Goal: Communication & Community: Answer question/provide support

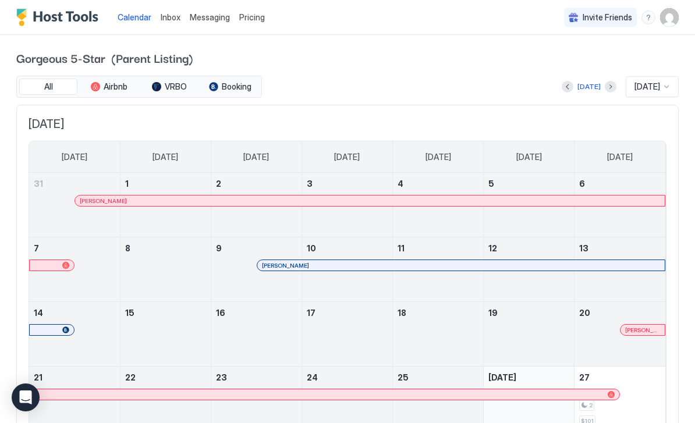
click at [212, 16] on span "Messaging" at bounding box center [210, 17] width 40 height 10
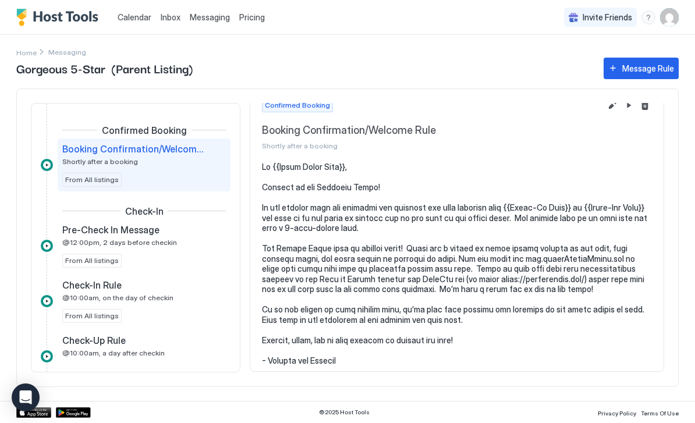
scroll to position [16, 0]
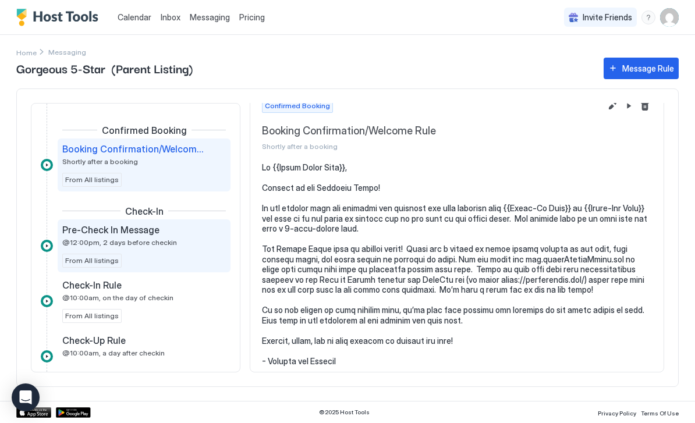
click at [70, 239] on span "@12:00pm, 2 days before checkin" at bounding box center [119, 242] width 115 height 9
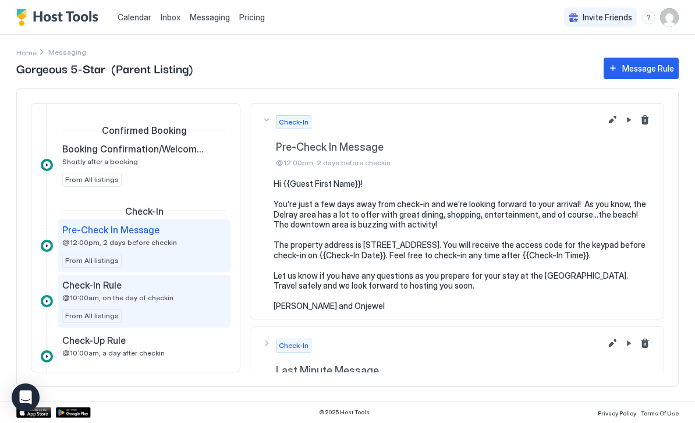
click at [73, 287] on span "Check-In Rule" at bounding box center [91, 285] width 59 height 12
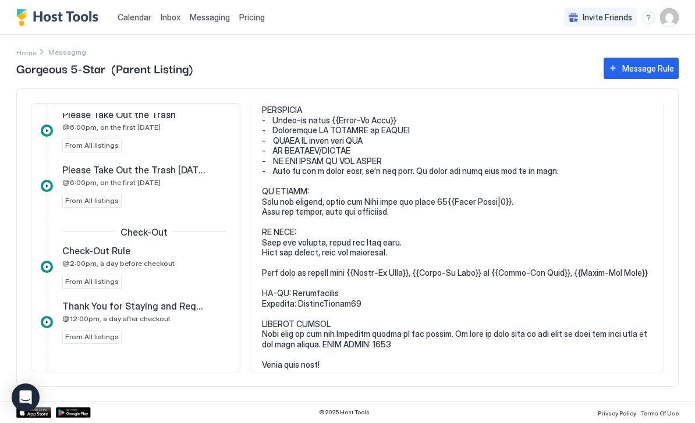
scroll to position [307, 0]
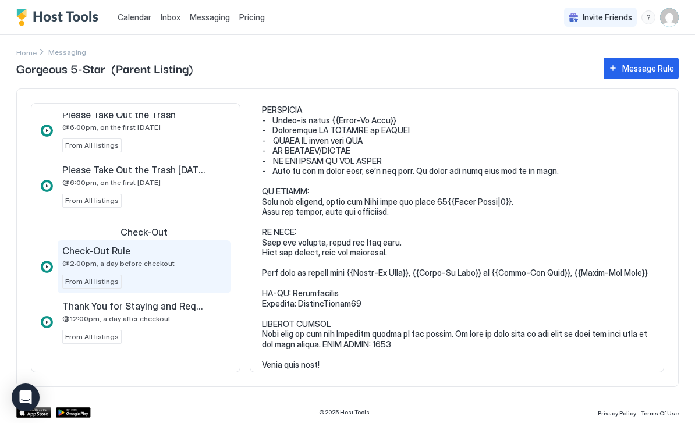
click at [126, 265] on span "@2:00pm, a day before checkout" at bounding box center [118, 263] width 112 height 9
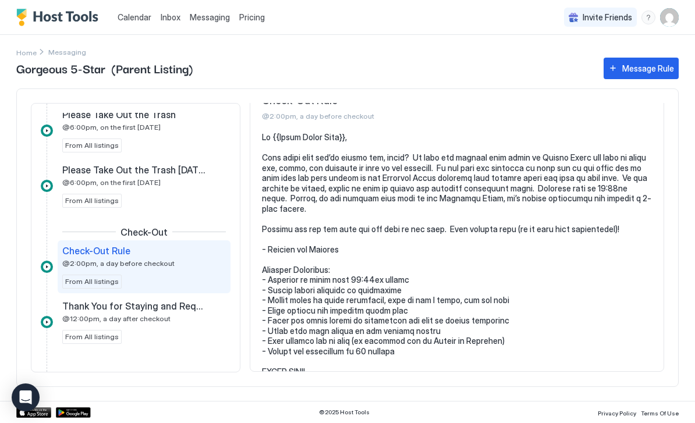
scroll to position [46, 0]
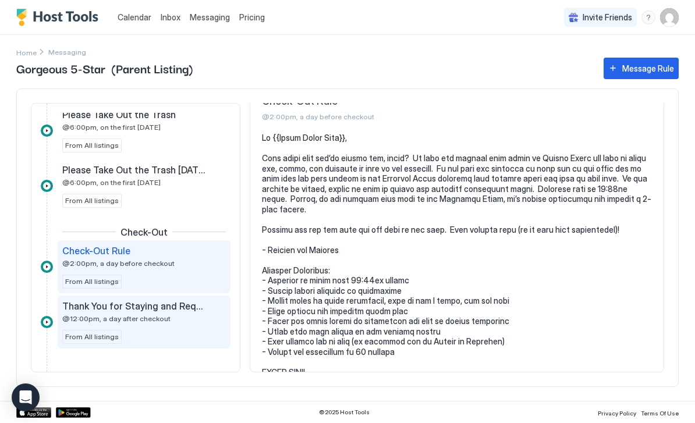
click at [131, 312] on div "Thank You for Staying and Request for Guest Review Rule @12:00pm, a day after c…" at bounding box center [135, 311] width 147 height 23
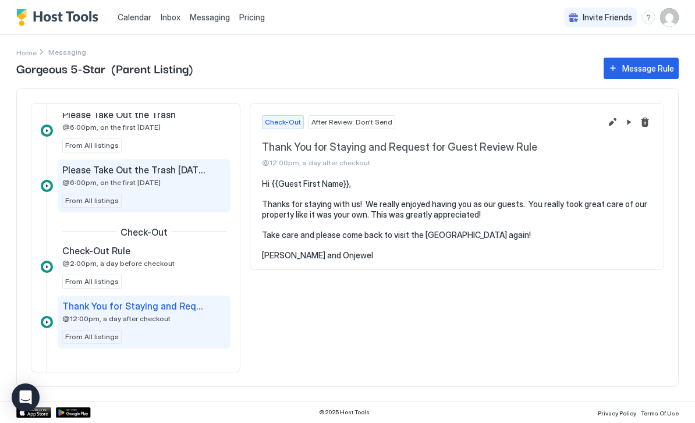
click at [86, 173] on span "Please Take Out the Trash [DATE]" at bounding box center [134, 170] width 145 height 12
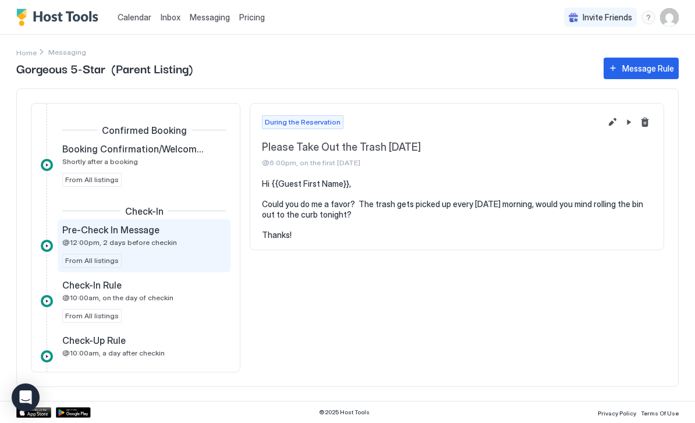
click at [125, 240] on span "@12:00pm, 2 days before checkin" at bounding box center [119, 242] width 115 height 9
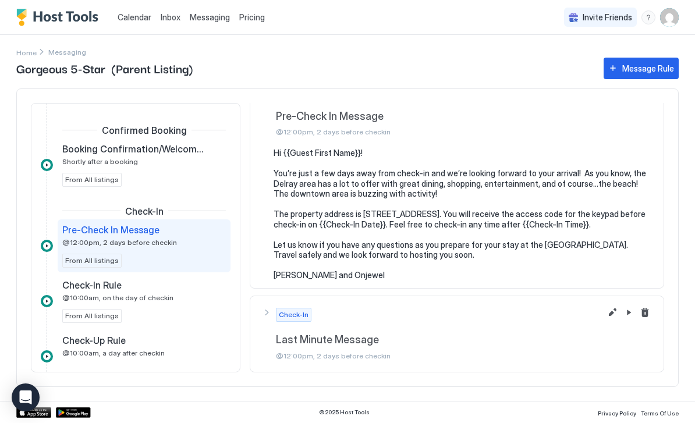
scroll to position [30, 0]
click at [620, 223] on pre "Hi {{Guest First Name}}! You’re just a few days away from check-in and we’re lo…" at bounding box center [462, 214] width 378 height 133
click at [617, 223] on pre "Hi {{Guest First Name}}! You’re just a few days away from check-in and we’re lo…" at bounding box center [462, 214] width 378 height 133
click at [255, 23] on div "Pricing" at bounding box center [251, 18] width 35 height 20
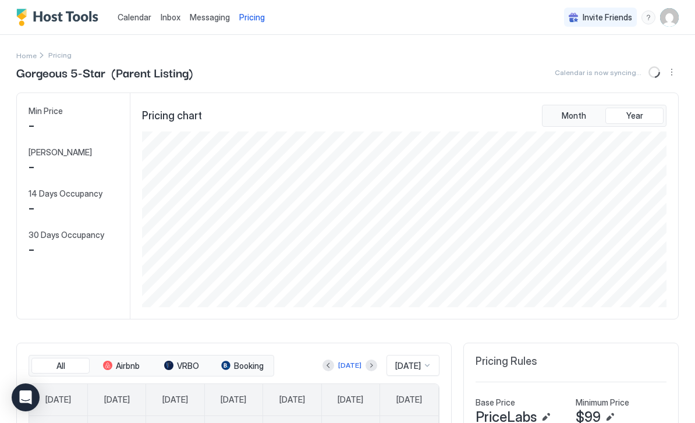
scroll to position [176, 527]
click at [133, 17] on span "Calendar" at bounding box center [135, 17] width 34 height 10
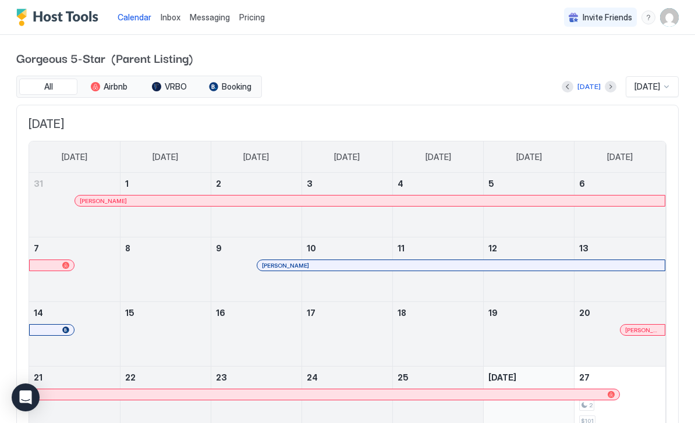
click at [215, 22] on link "Messaging" at bounding box center [210, 17] width 40 height 12
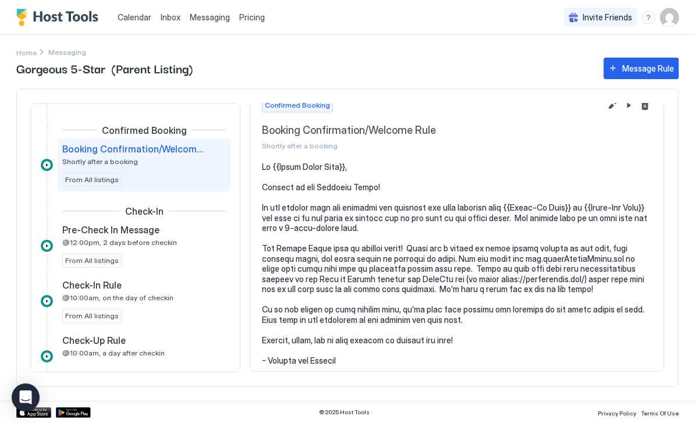
scroll to position [16, 0]
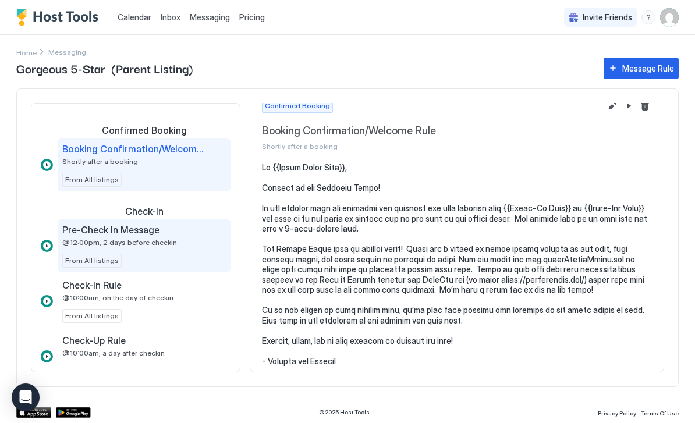
click at [177, 234] on div "Pre-Check In Message" at bounding box center [135, 230] width 147 height 12
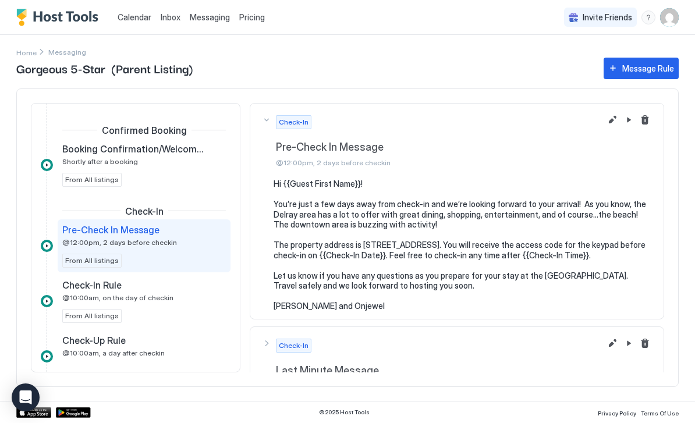
click at [611, 122] on button "Edit message rule" at bounding box center [612, 120] width 14 height 14
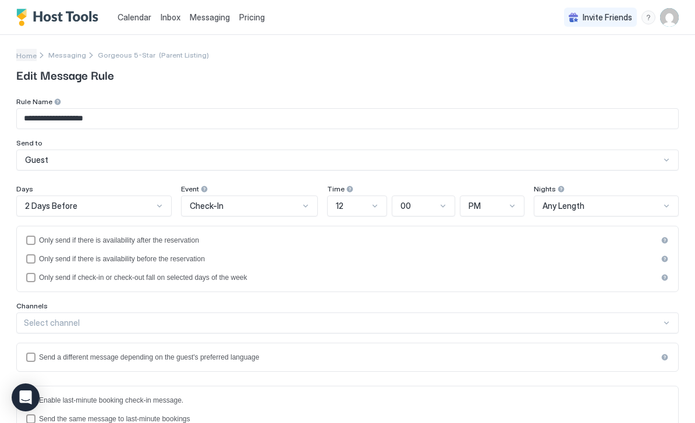
click at [27, 61] on link "Home" at bounding box center [26, 55] width 20 height 12
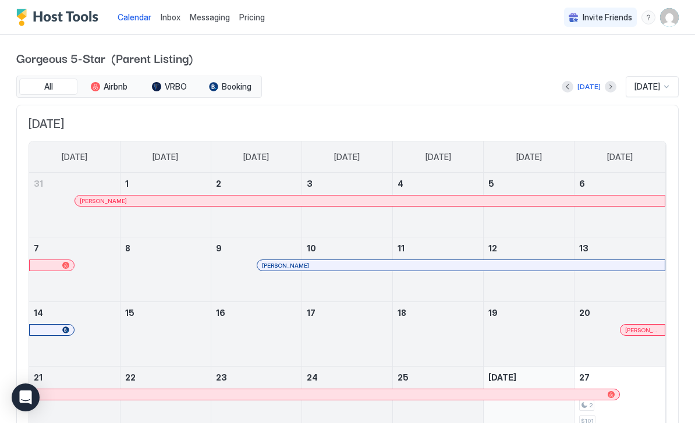
click at [84, 17] on img "Host Tools Logo" at bounding box center [59, 17] width 87 height 17
click at [209, 17] on span "Messaging" at bounding box center [210, 17] width 40 height 10
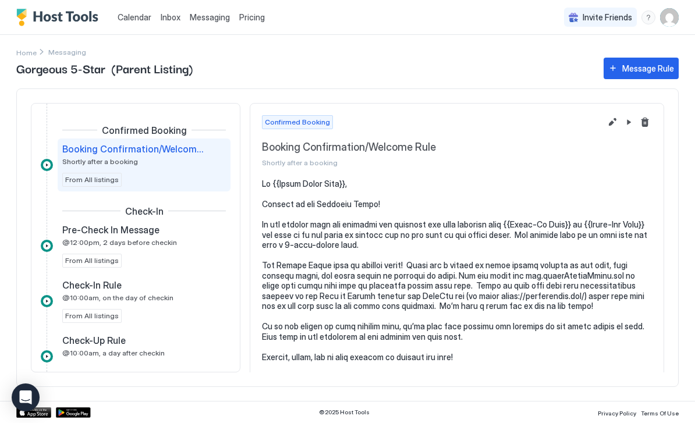
click at [212, 12] on span "Messaging" at bounding box center [210, 17] width 40 height 10
click at [214, 21] on span "Messaging" at bounding box center [210, 17] width 40 height 10
click at [169, 16] on span "Inbox" at bounding box center [171, 17] width 20 height 10
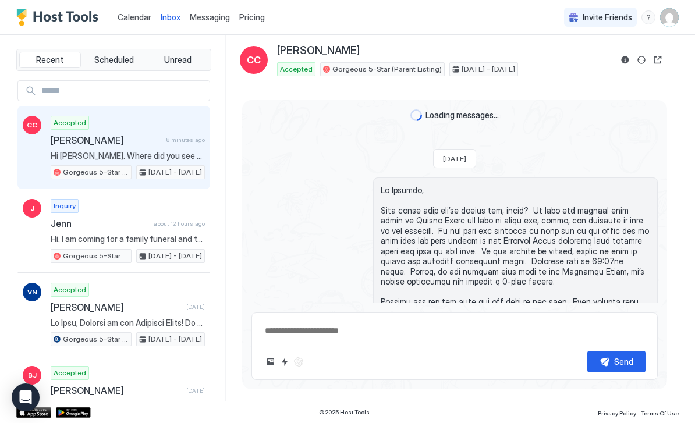
scroll to position [1124, 0]
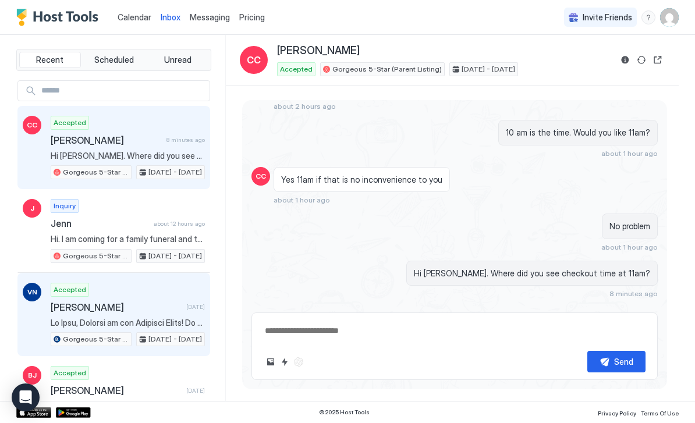
click at [161, 301] on span "[PERSON_NAME]" at bounding box center [116, 307] width 131 height 12
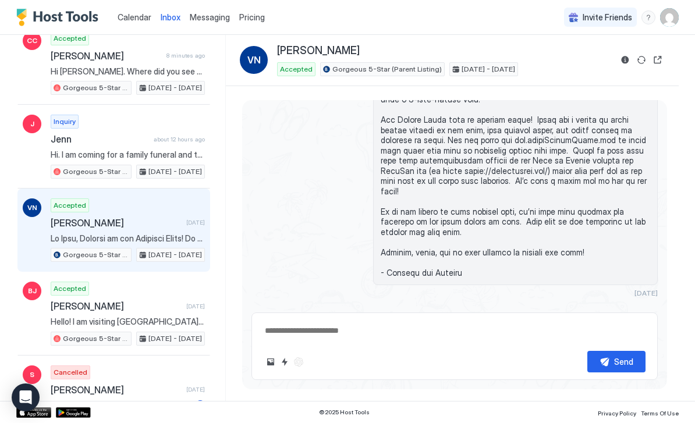
scroll to position [83, 0]
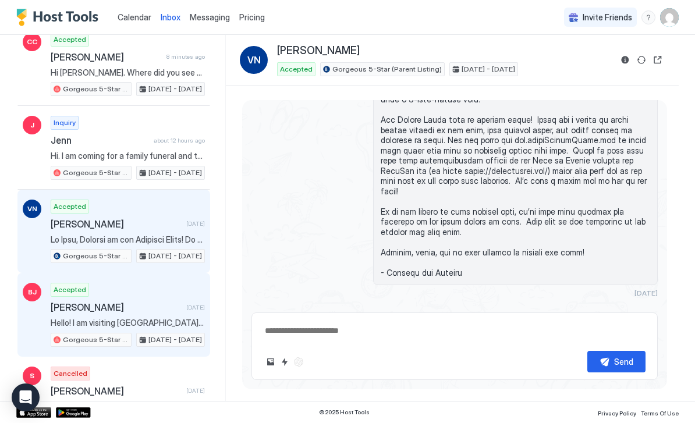
click at [173, 303] on div "[PERSON_NAME] [DATE]" at bounding box center [128, 307] width 154 height 12
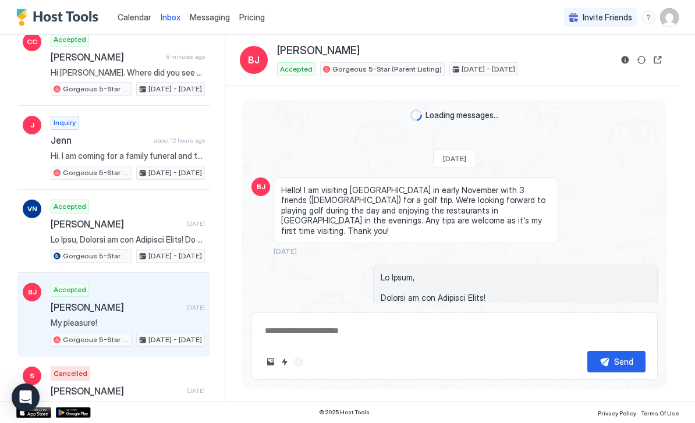
type textarea "*"
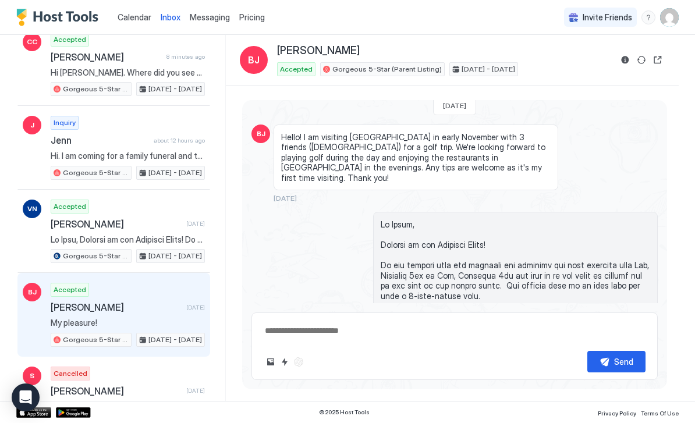
scroll to position [15, 0]
